Goal: Task Accomplishment & Management: Manage account settings

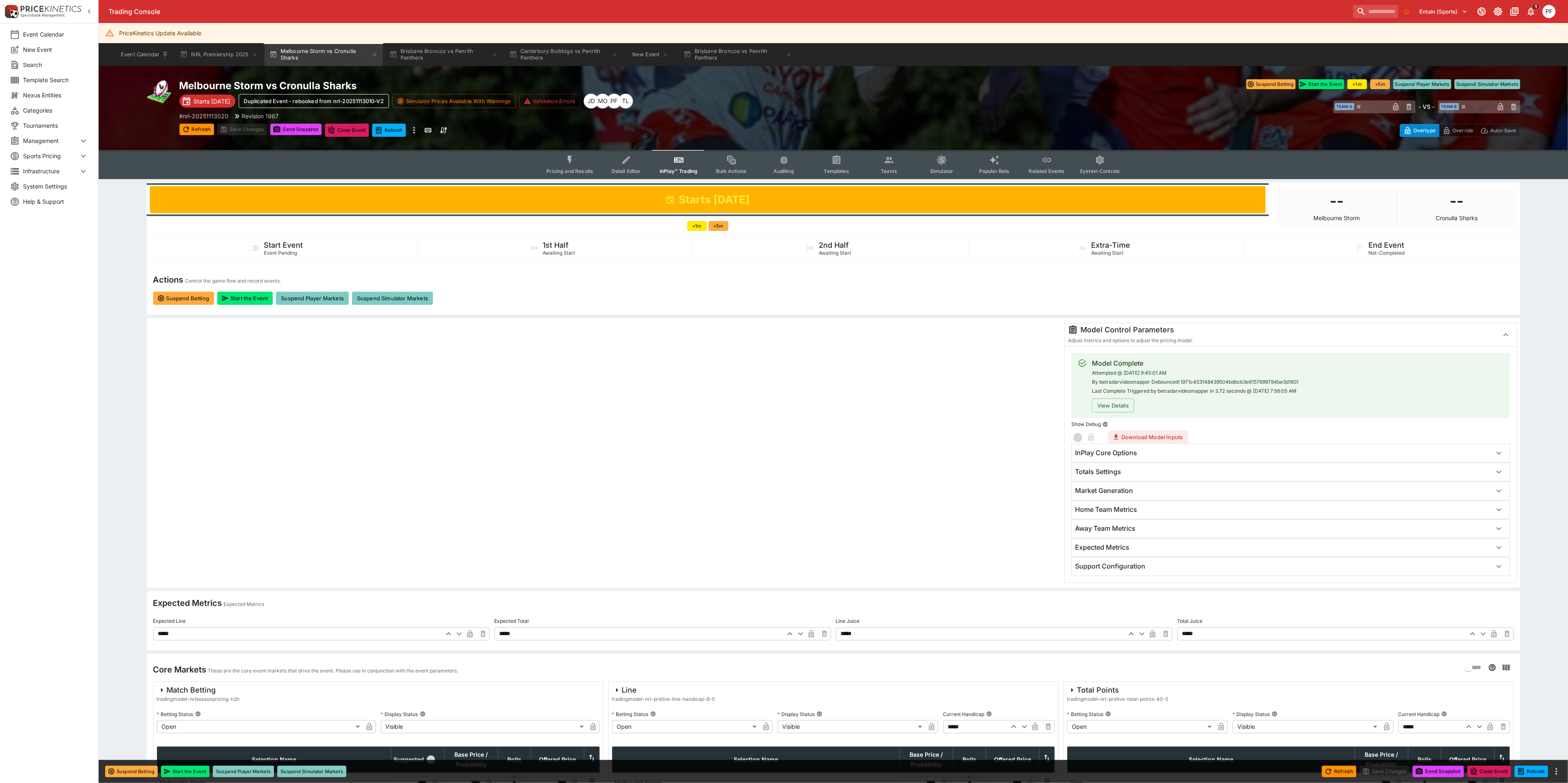
click at [39, 180] on li "System Settings" at bounding box center [49, 186] width 98 height 15
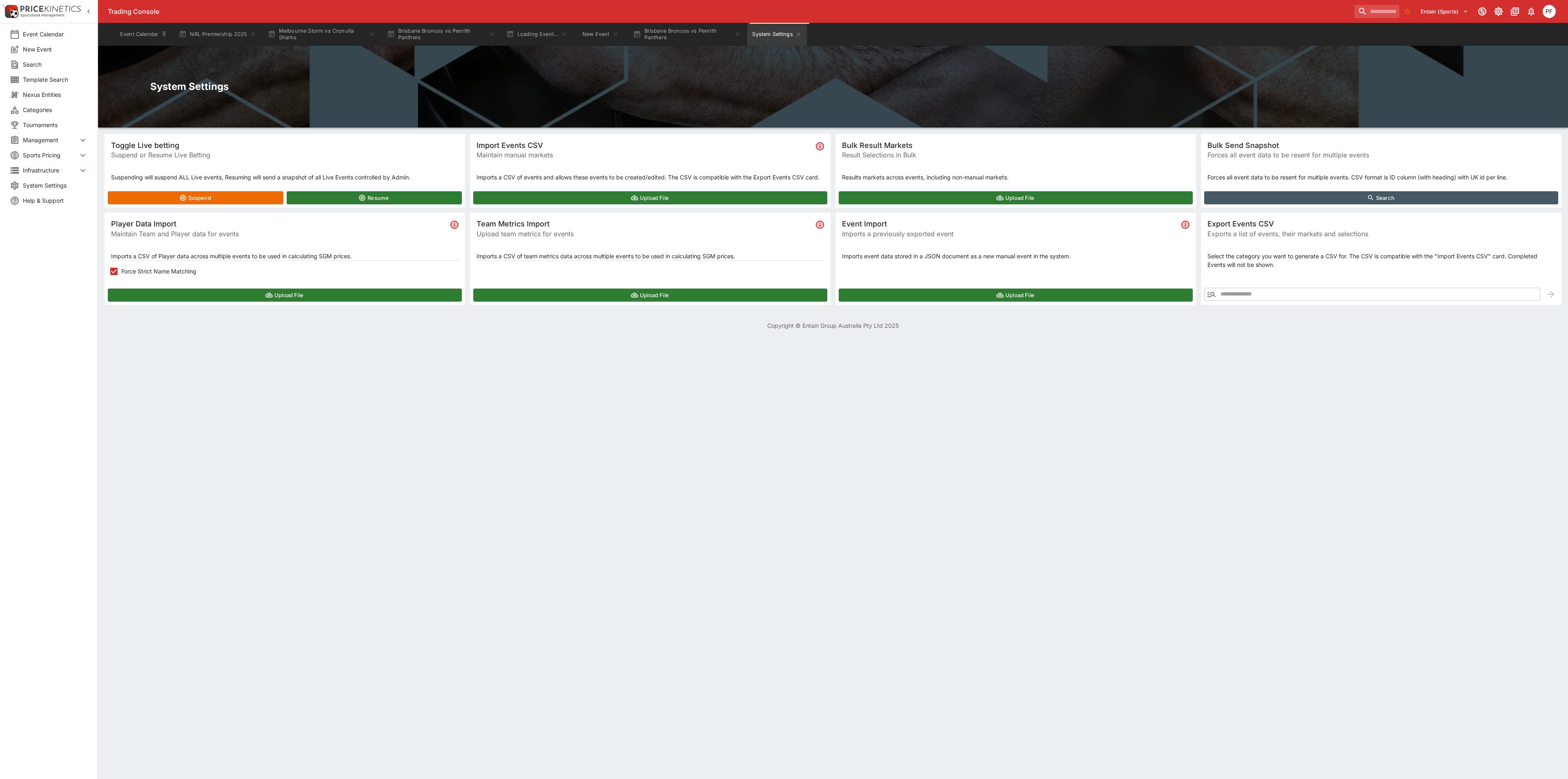
click at [49, 186] on span "System Settings" at bounding box center [55, 185] width 65 height 9
click at [65, 139] on span "Management" at bounding box center [51, 140] width 55 height 9
click at [44, 204] on span "Cancellations" at bounding box center [58, 203] width 60 height 9
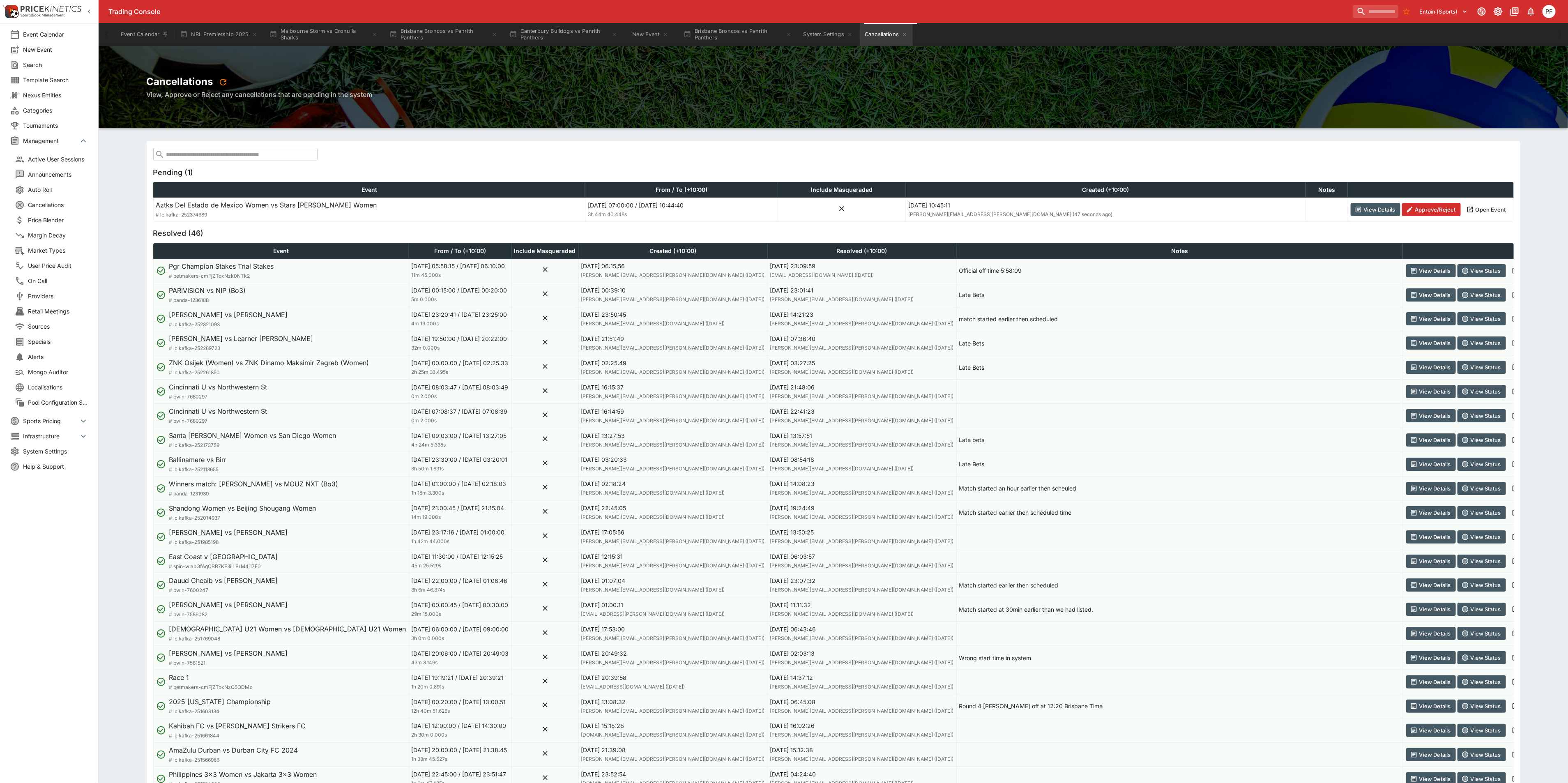
click at [1416, 212] on button "Approve/Reject" at bounding box center [1431, 209] width 59 height 13
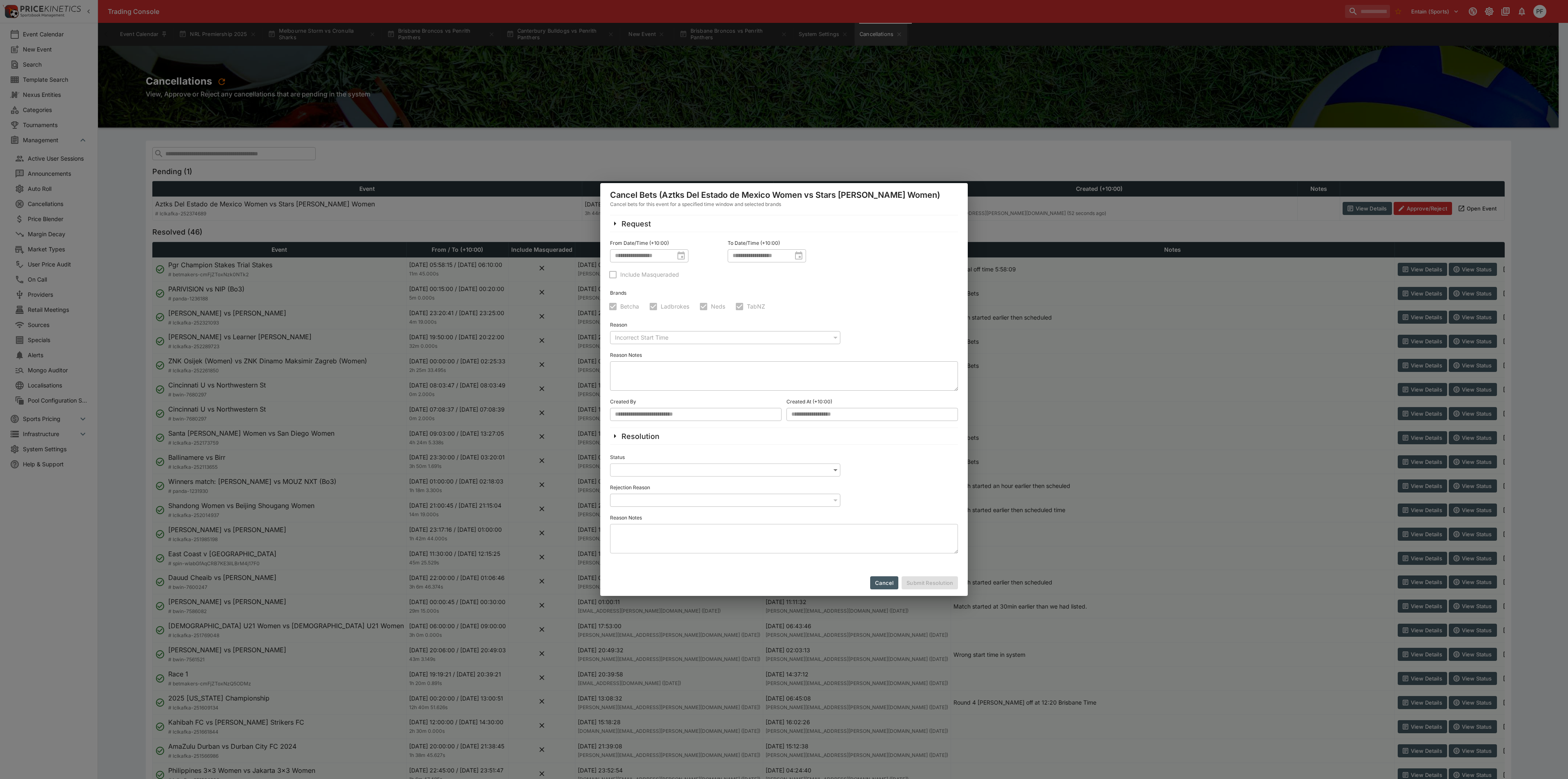
click at [672, 470] on body "Trading Console Entain (Sports) 1 PF Event Calendar New Event Search Template S…" at bounding box center [784, 704] width 1568 height 1409
click at [667, 483] on li "Approved" at bounding box center [725, 486] width 230 height 13
type input "**********"
click at [919, 579] on button "Submit Resolution" at bounding box center [929, 582] width 57 height 13
